Goal: Task Accomplishment & Management: Manage account settings

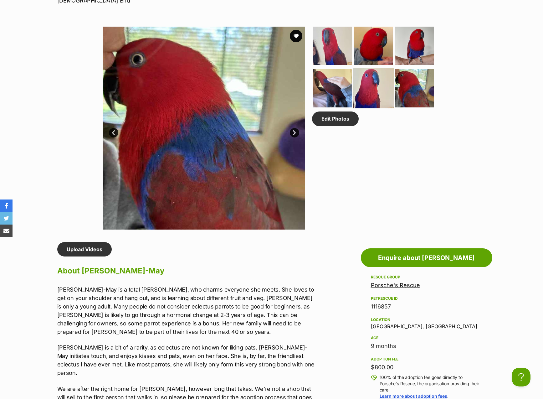
scroll to position [180, 0]
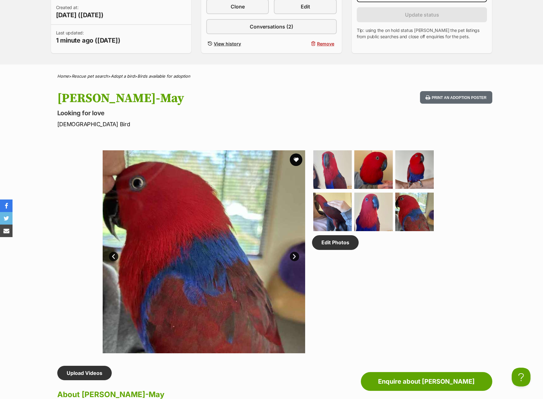
click at [298, 256] on link "Next" at bounding box center [294, 256] width 9 height 9
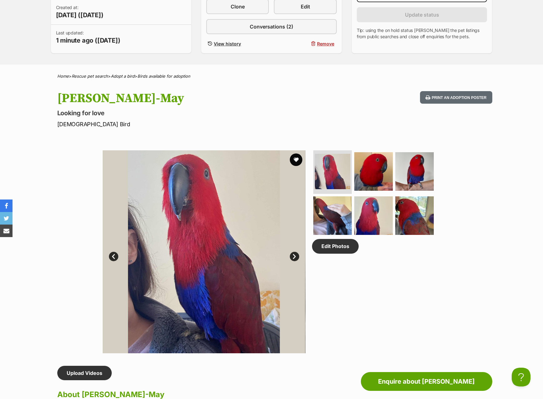
click at [295, 255] on link "Next" at bounding box center [294, 256] width 9 height 9
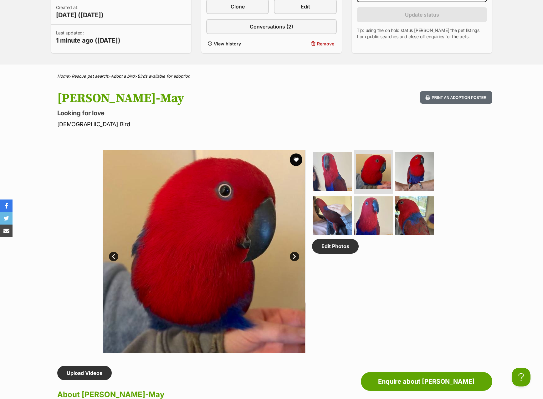
click at [117, 254] on link "Prev" at bounding box center [113, 256] width 9 height 9
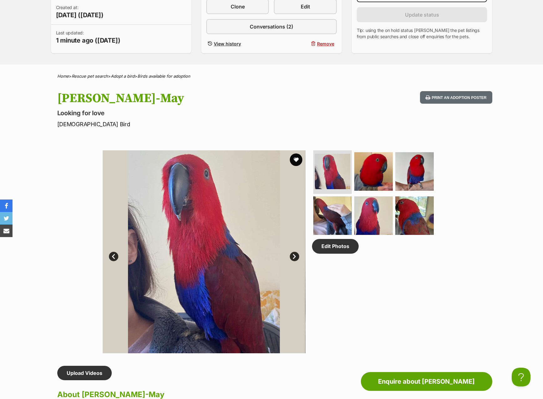
click at [293, 253] on link "Next" at bounding box center [294, 256] width 9 height 9
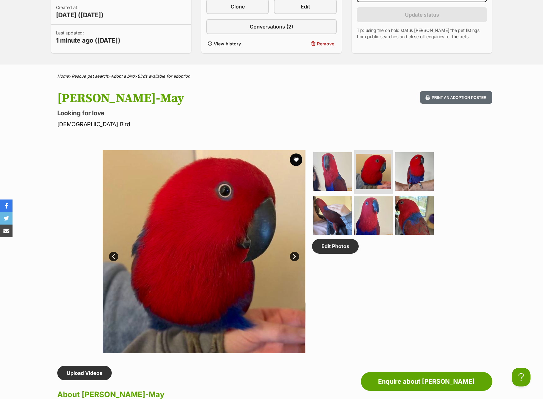
click at [293, 253] on link "Next" at bounding box center [294, 256] width 9 height 9
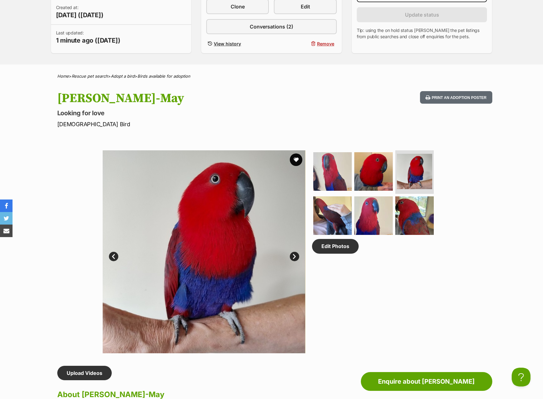
click at [293, 253] on link "Next" at bounding box center [294, 256] width 9 height 9
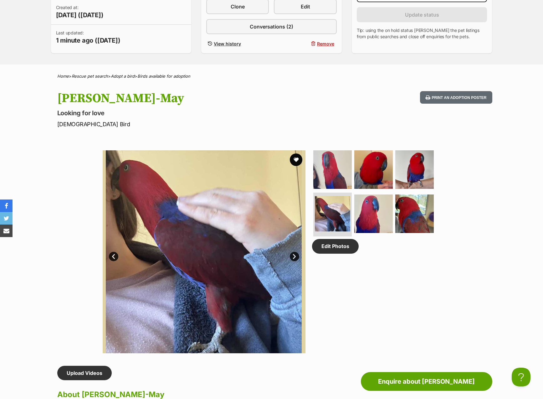
click at [293, 253] on link "Next" at bounding box center [294, 256] width 9 height 9
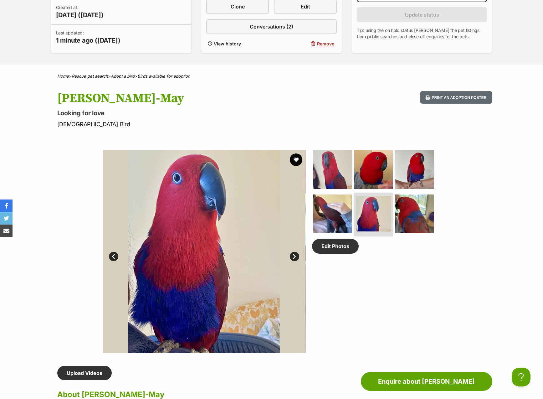
click at [293, 253] on link "Next" at bounding box center [294, 256] width 9 height 9
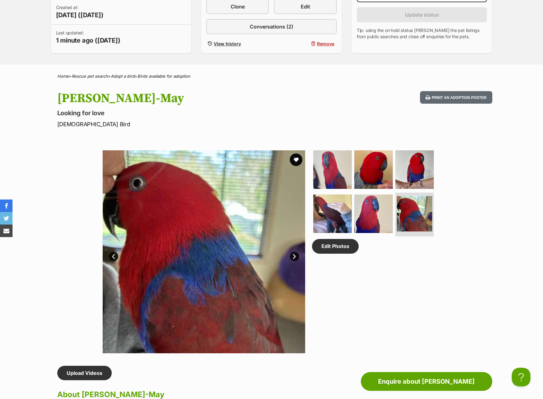
scroll to position [130, 0]
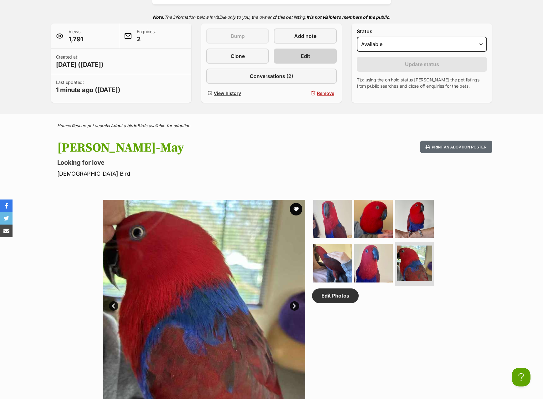
click at [298, 53] on link "Edit" at bounding box center [305, 56] width 63 height 15
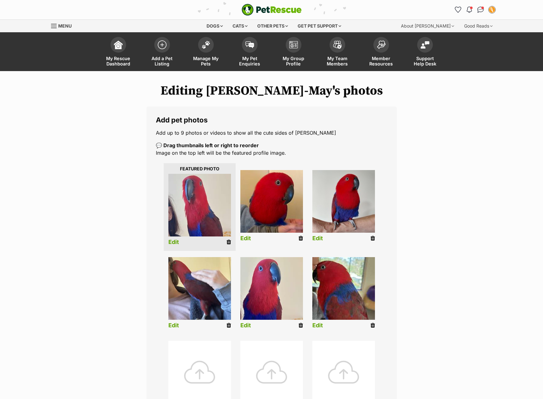
click at [319, 324] on link "Edit" at bounding box center [318, 325] width 11 height 7
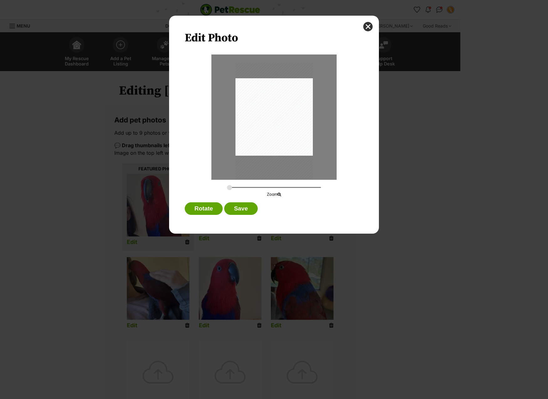
click at [226, 188] on div "Zoom" at bounding box center [274, 190] width 134 height 13
drag, startPoint x: 312, startPoint y: 156, endPoint x: 319, endPoint y: 154, distance: 7.0
click at [319, 154] on div "Dialog Window - Close (Press escape to close)" at bounding box center [273, 116] width 125 height 125
drag, startPoint x: 236, startPoint y: 79, endPoint x: 231, endPoint y: 87, distance: 9.6
click at [231, 87] on div "Dialog Window - Close (Press escape to close)" at bounding box center [273, 116] width 125 height 125
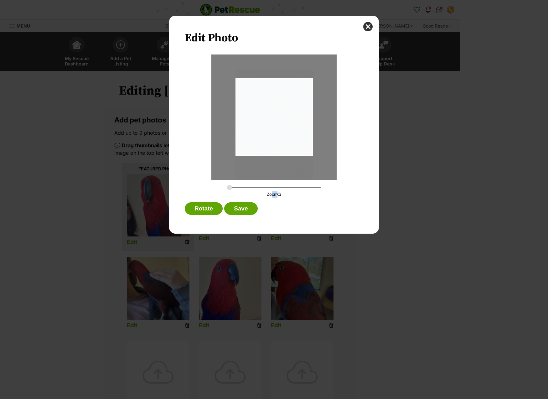
drag, startPoint x: 281, startPoint y: 193, endPoint x: 288, endPoint y: 192, distance: 7.3
click at [288, 192] on p "Zoom" at bounding box center [274, 194] width 134 height 6
click at [287, 193] on p "Zoom" at bounding box center [274, 194] width 134 height 6
click at [366, 28] on button "close" at bounding box center [367, 26] width 9 height 9
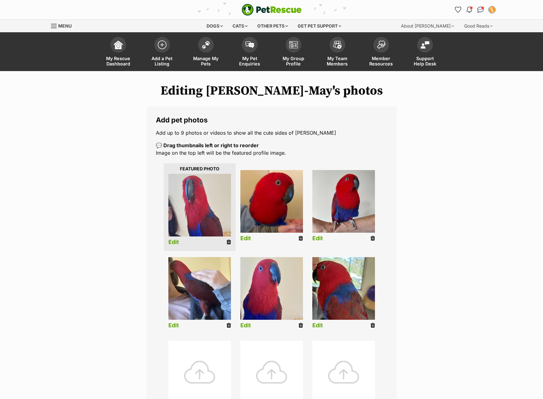
scroll to position [12, 0]
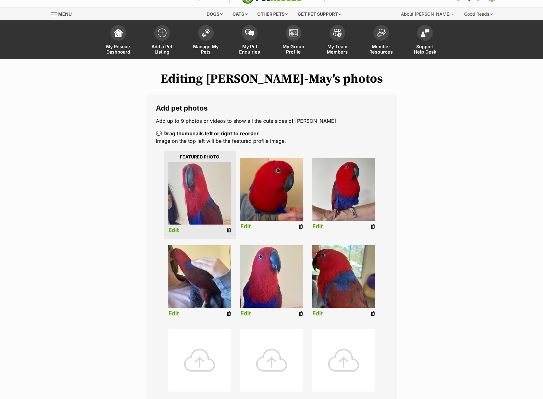
click at [201, 365] on div at bounding box center [199, 360] width 63 height 63
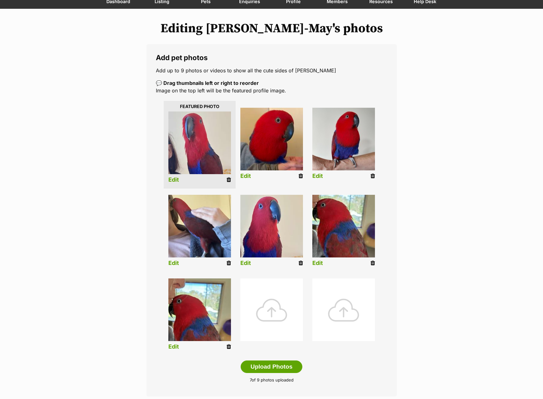
scroll to position [102, 0]
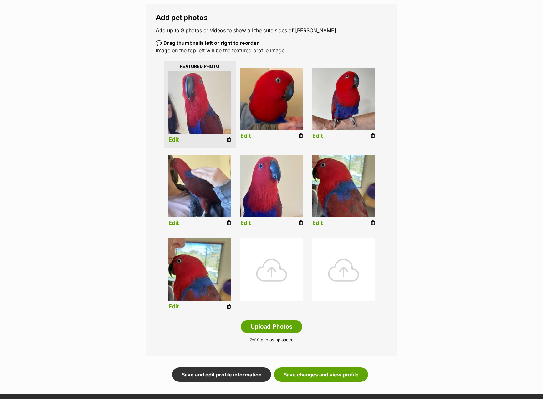
click at [374, 223] on icon at bounding box center [373, 223] width 4 height 6
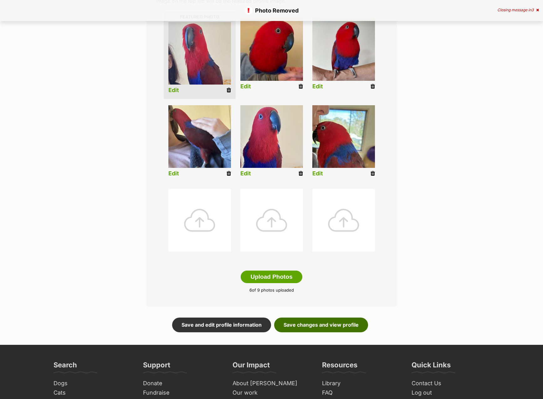
scroll to position [152, 0]
click at [308, 323] on link "Save changes and view profile" at bounding box center [321, 325] width 94 height 14
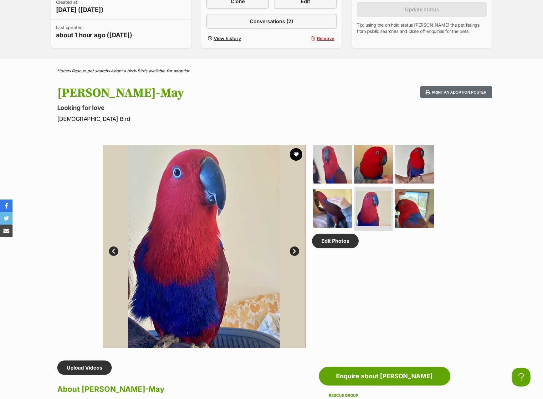
click at [293, 251] on link "Next" at bounding box center [294, 250] width 9 height 9
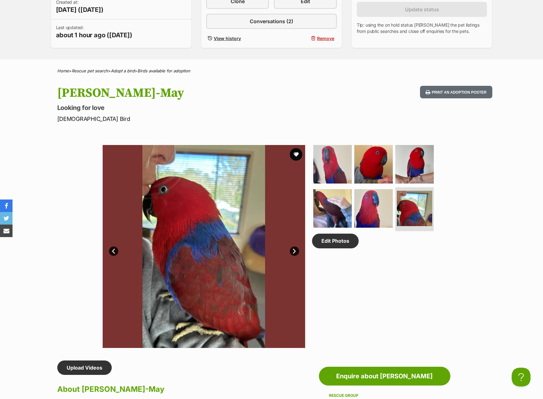
click at [296, 253] on link "Next" at bounding box center [294, 250] width 9 height 9
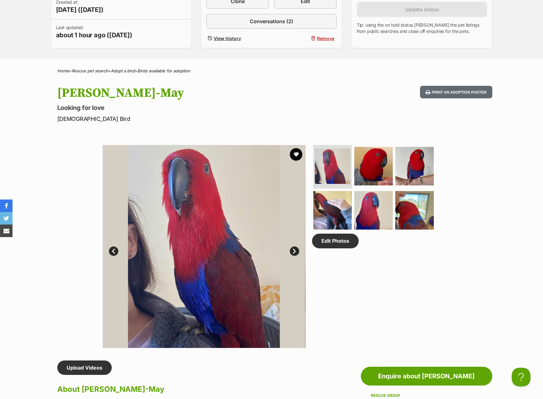
click at [111, 248] on link "Prev" at bounding box center [113, 250] width 9 height 9
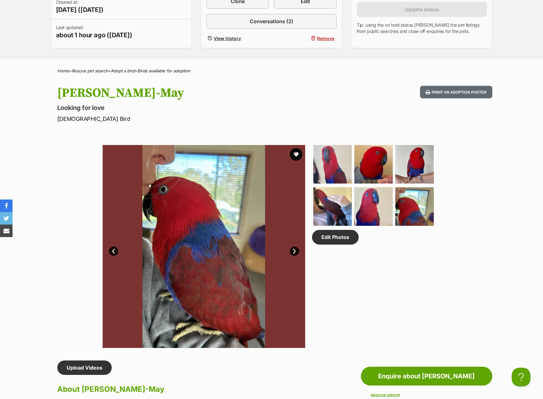
click at [436, 320] on div "Edit Photos" at bounding box center [376, 246] width 128 height 203
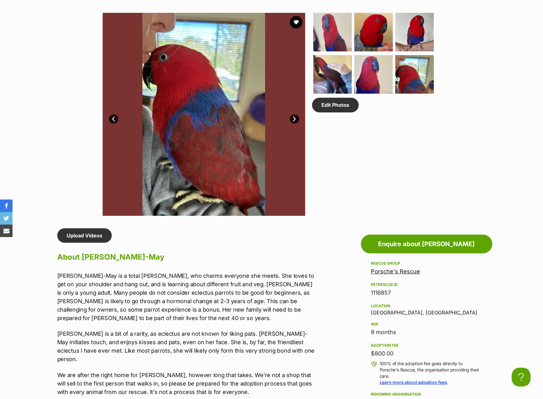
scroll to position [447, 0]
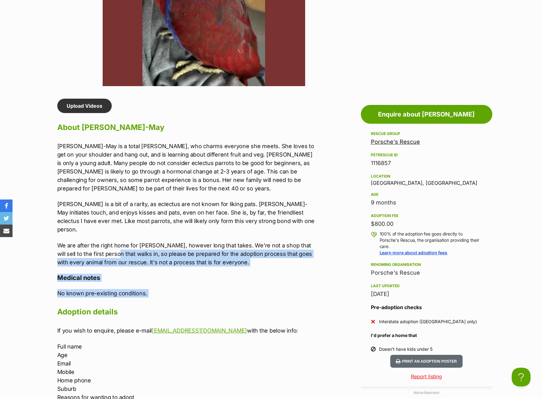
drag, startPoint x: 103, startPoint y: 246, endPoint x: 220, endPoint y: 290, distance: 125.8
click at [220, 290] on div "Upload Videos About [PERSON_NAME]-May [PERSON_NAME] is a total sweetie, who cha…" at bounding box center [186, 292] width 259 height 387
click at [196, 257] on p "We are after the right home for [PERSON_NAME], however long that takes. We're n…" at bounding box center [186, 253] width 259 height 25
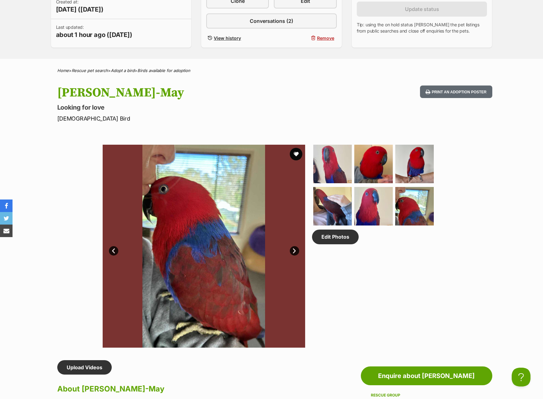
scroll to position [0, 0]
